Goal: Task Accomplishment & Management: Manage account settings

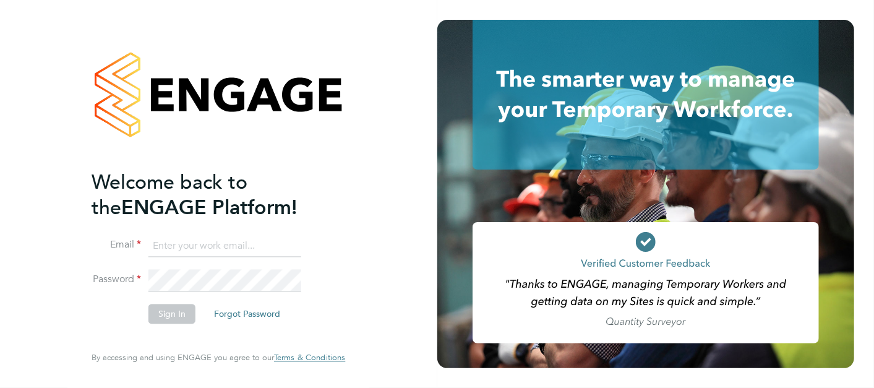
type input "lewis.jenner@cpplc.com"
click at [163, 320] on button "Sign In" at bounding box center [171, 314] width 47 height 20
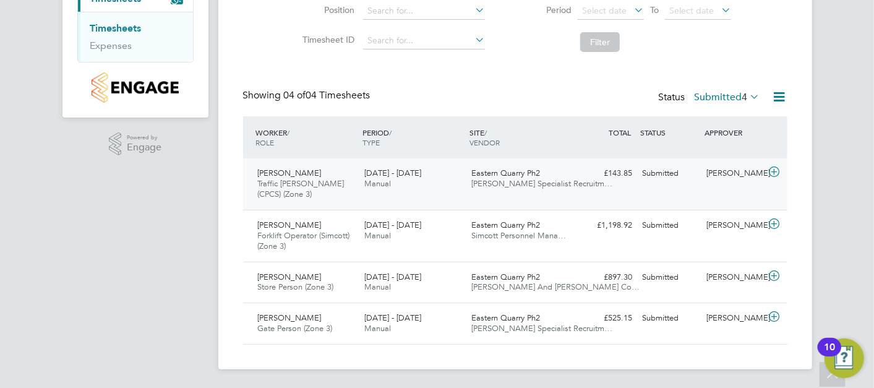
click at [336, 187] on div "[PERSON_NAME] Traffic [PERSON_NAME] (CPCS) (Zone 3) [DATE] - [DATE]" at bounding box center [306, 183] width 107 height 41
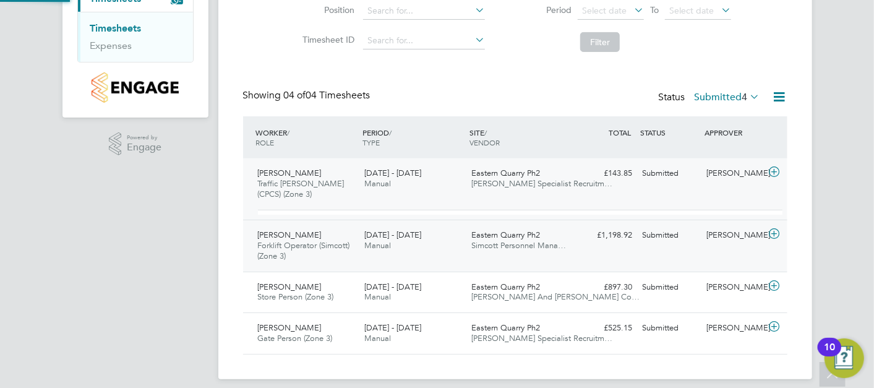
scroll to position [21, 120]
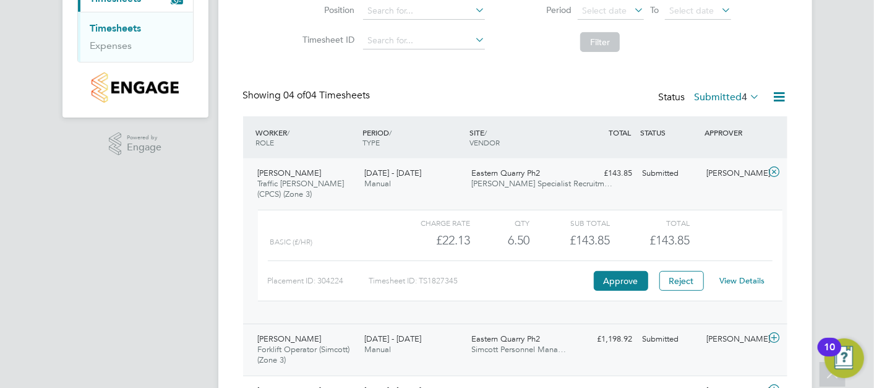
click at [603, 278] on button "Approve" at bounding box center [621, 281] width 54 height 20
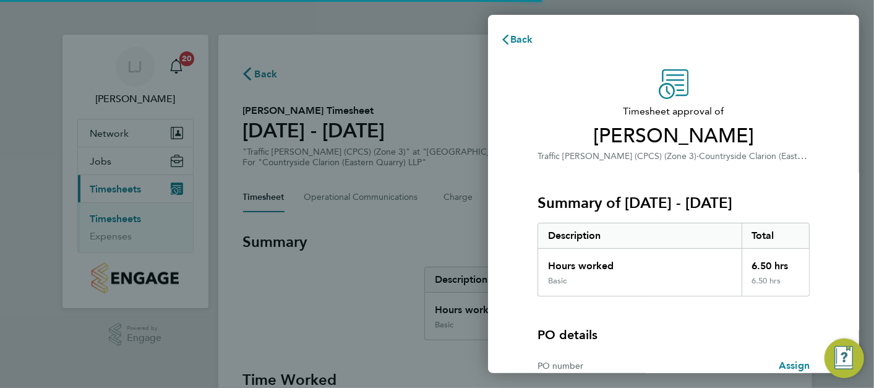
scroll to position [133, 0]
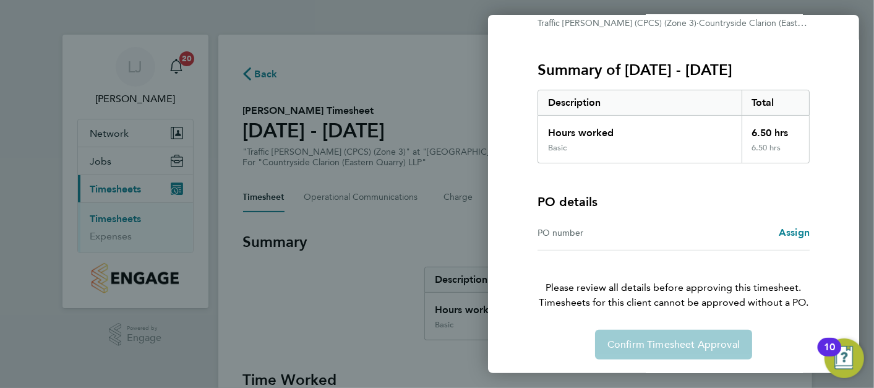
click at [636, 242] on div "PO number Assign" at bounding box center [673, 232] width 272 height 35
click at [637, 240] on div "PO number Assign" at bounding box center [673, 232] width 272 height 35
click at [631, 234] on div "PO number" at bounding box center [605, 232] width 136 height 15
click at [594, 230] on div "PO number" at bounding box center [605, 232] width 136 height 15
click at [786, 228] on span "Assign" at bounding box center [794, 232] width 31 height 12
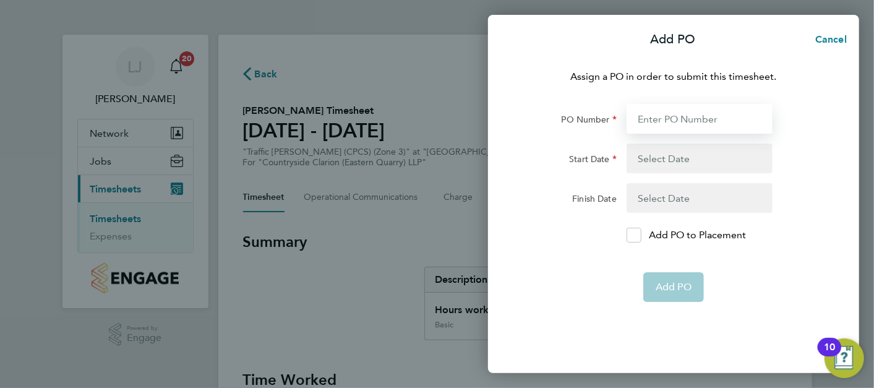
click at [662, 106] on input "PO Number" at bounding box center [699, 119] width 146 height 30
type input "vg2345"
click at [661, 150] on button "button" at bounding box center [699, 158] width 146 height 30
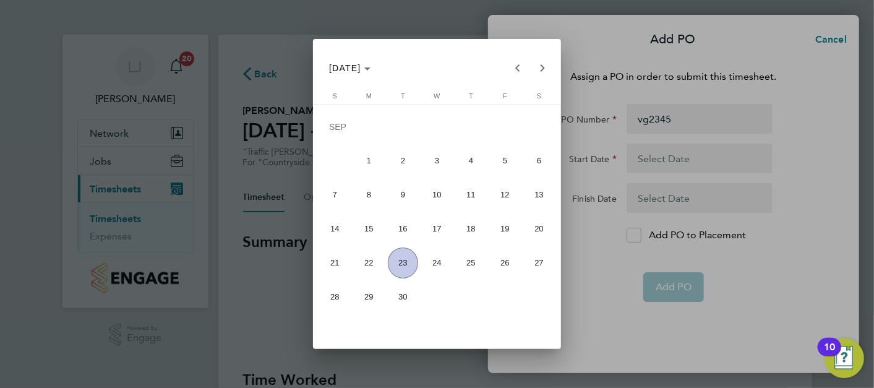
click at [331, 223] on span "14" at bounding box center [335, 228] width 31 height 31
type input "14 Sep 25"
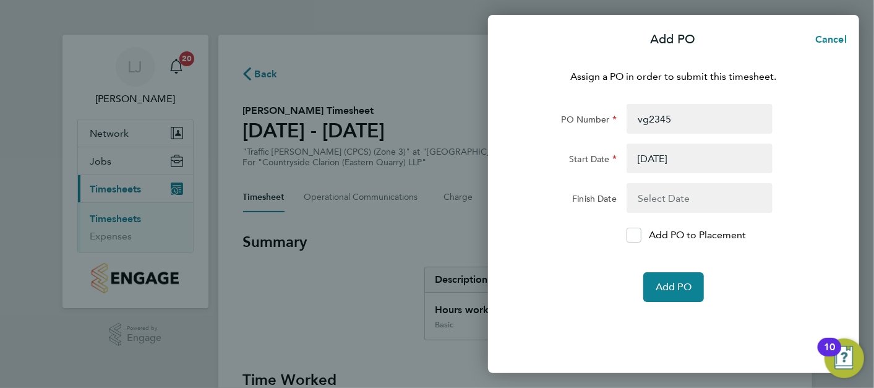
click at [631, 191] on button "button" at bounding box center [699, 198] width 146 height 30
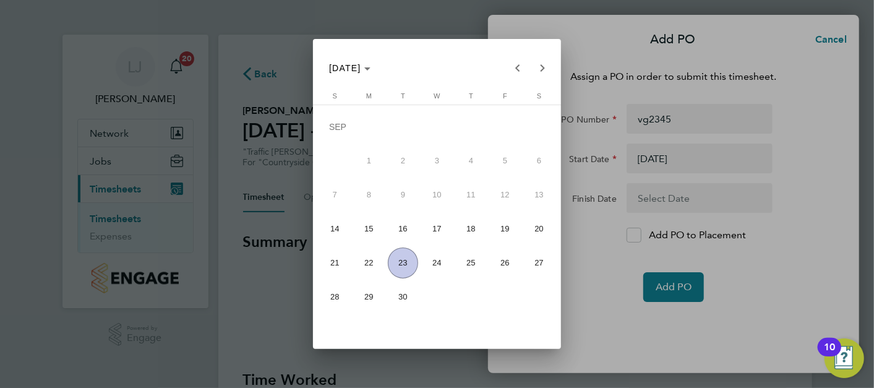
click at [369, 268] on span "22" at bounding box center [369, 262] width 31 height 31
type input "22 Sep 25"
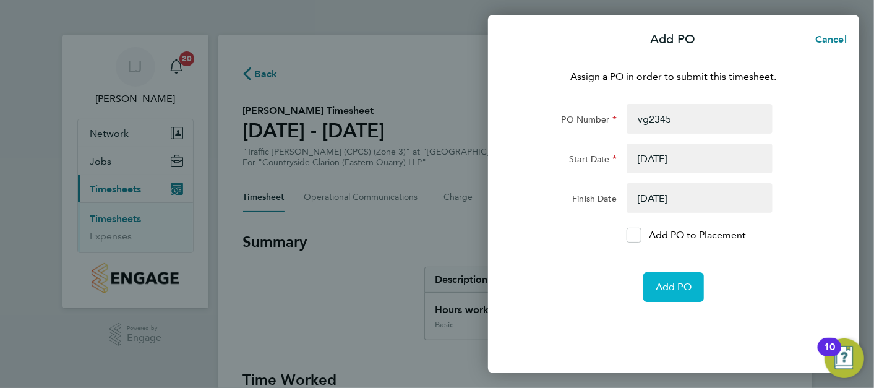
click at [660, 291] on span "Add PO" at bounding box center [673, 287] width 36 height 12
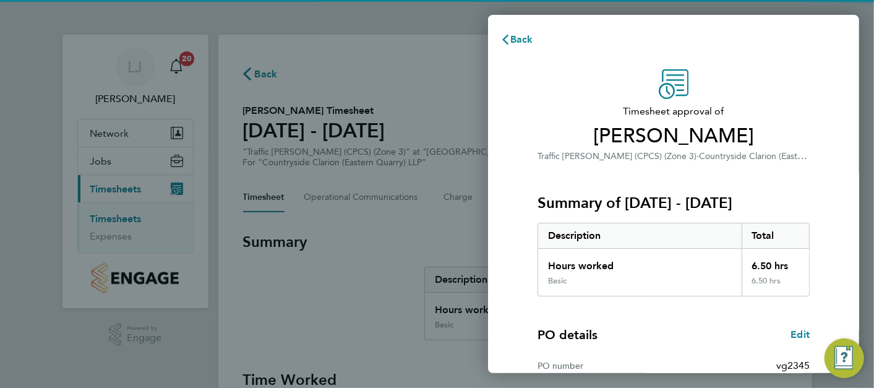
scroll to position [203, 0]
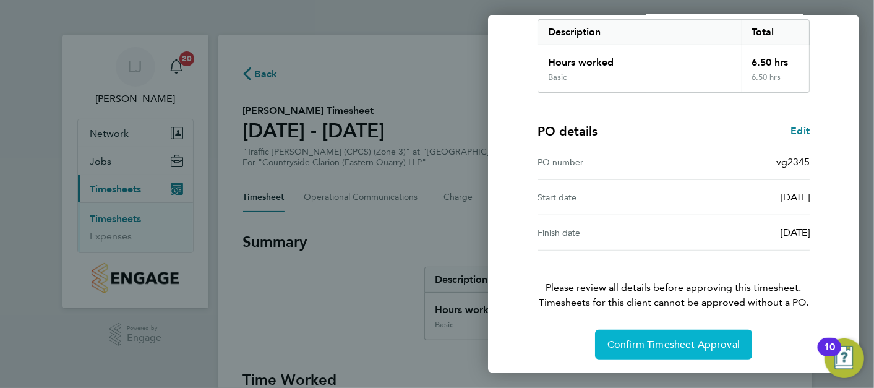
click at [651, 349] on button "Confirm Timesheet Approval" at bounding box center [673, 345] width 157 height 30
